Goal: Find specific page/section: Find specific page/section

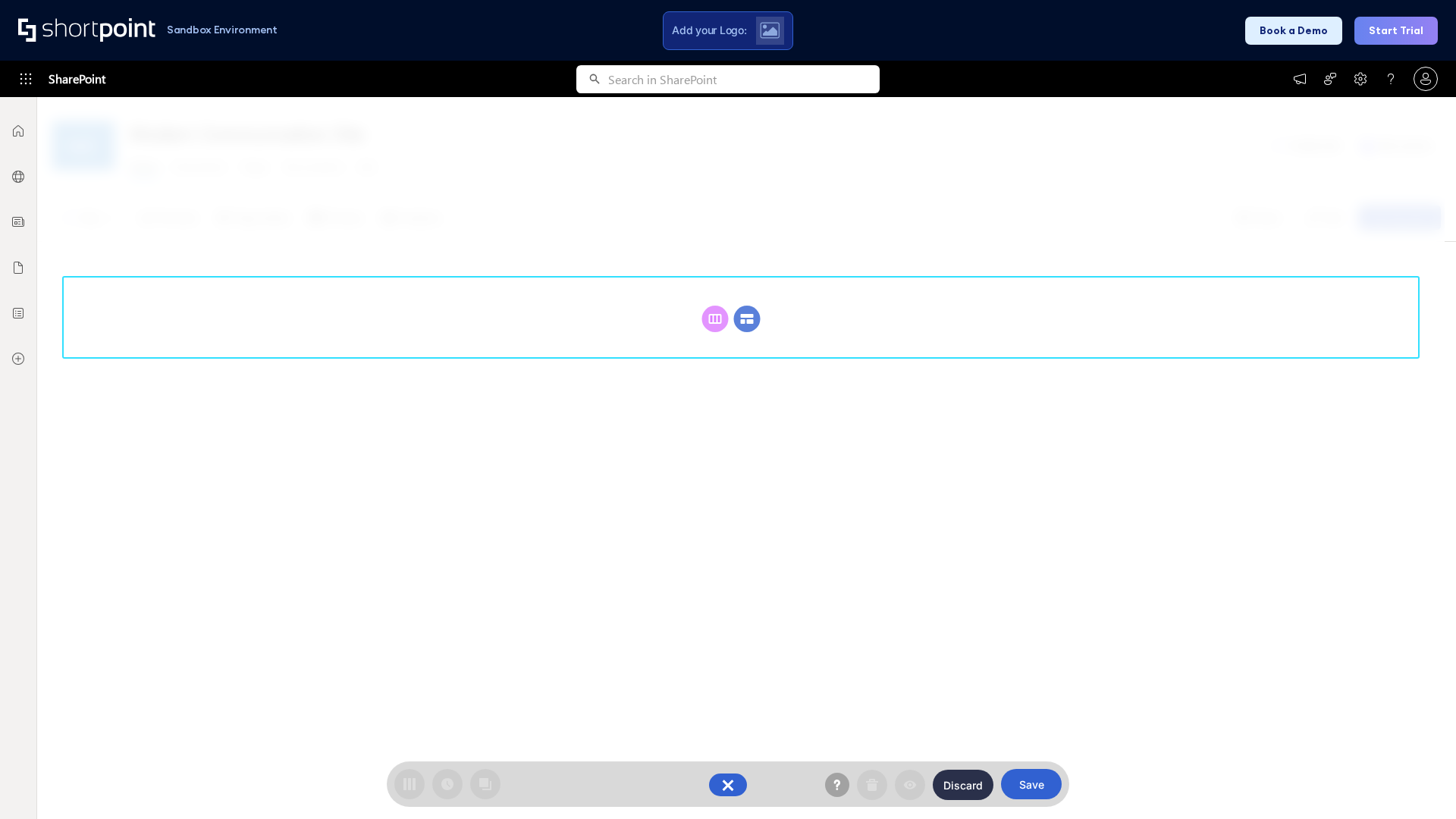
click at [747, 318] on circle at bounding box center [747, 318] width 26 height 26
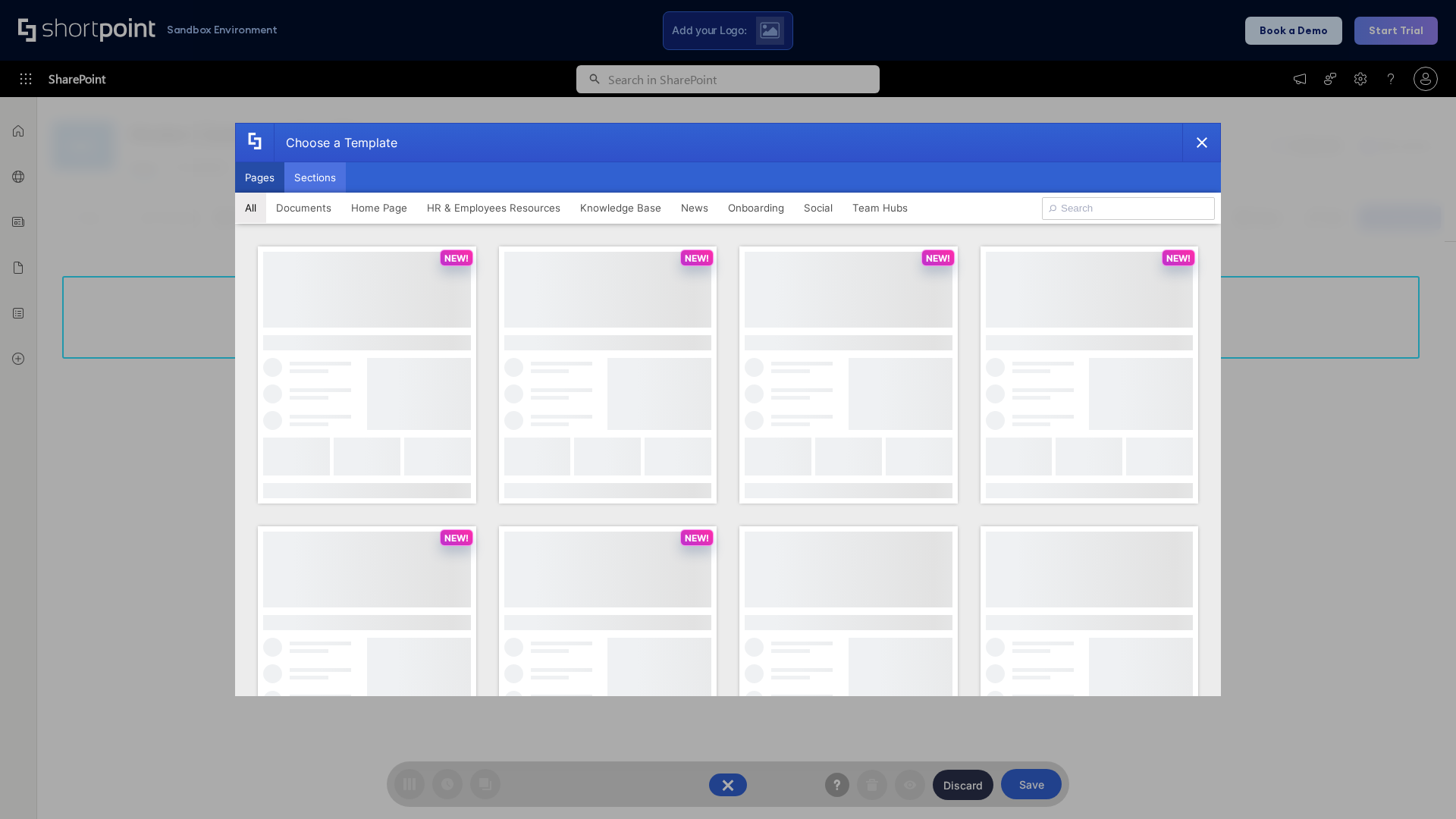
click at [314, 177] on button "Sections" at bounding box center [315, 177] width 62 height 30
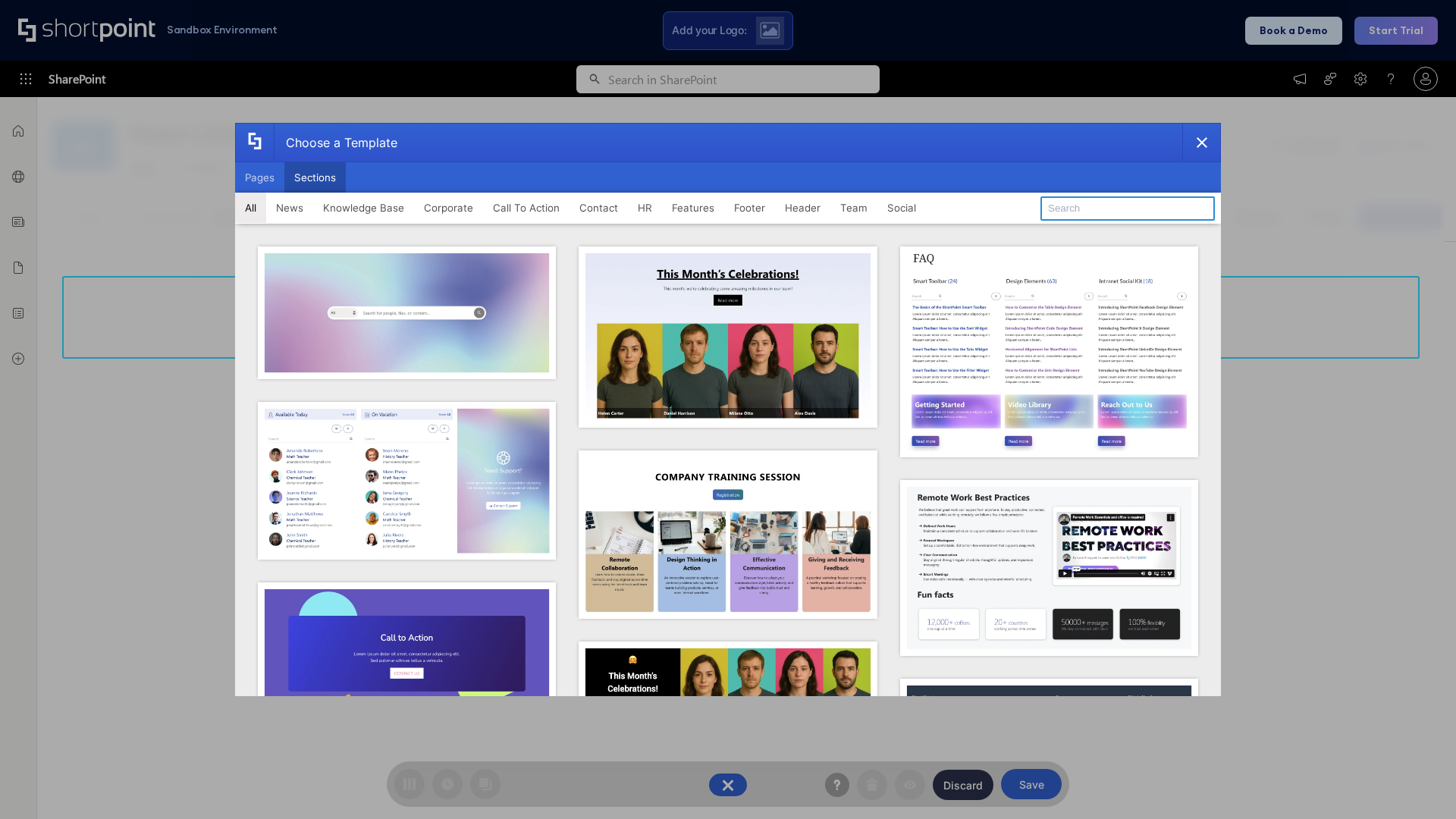
type input "Teams Basics"
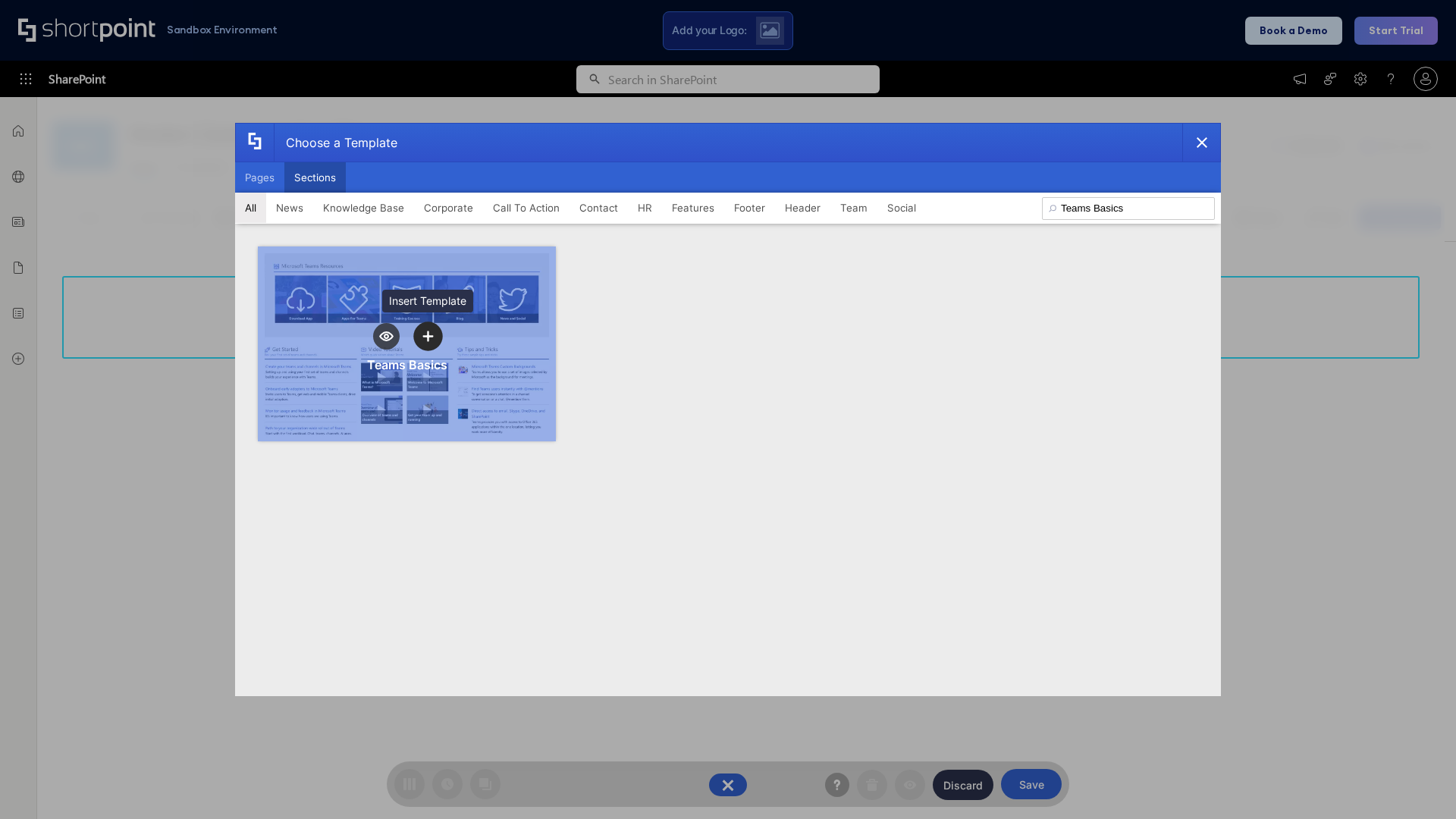
click at [427, 336] on icon "template selector" at bounding box center [428, 336] width 11 height 11
